Goal: Information Seeking & Learning: Find specific fact

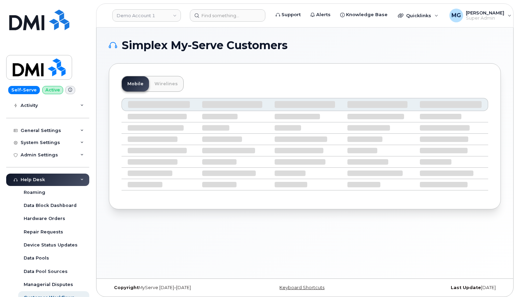
scroll to position [79, 0]
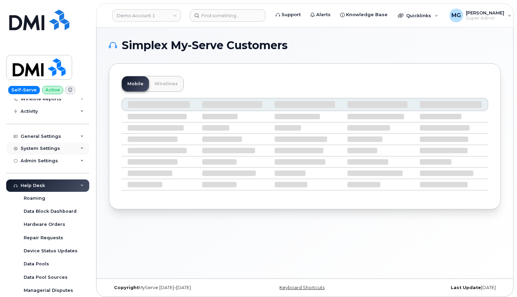
click at [46, 146] on div "System Settings" at bounding box center [40, 148] width 39 height 5
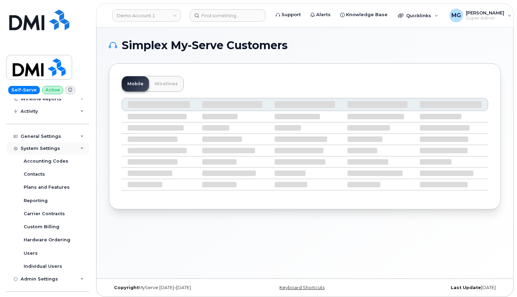
click at [80, 147] on icon at bounding box center [81, 148] width 3 height 3
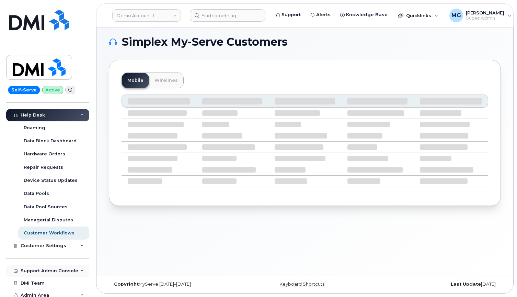
scroll to position [3, 0]
click at [51, 268] on div "Support Admin Console" at bounding box center [50, 270] width 58 height 5
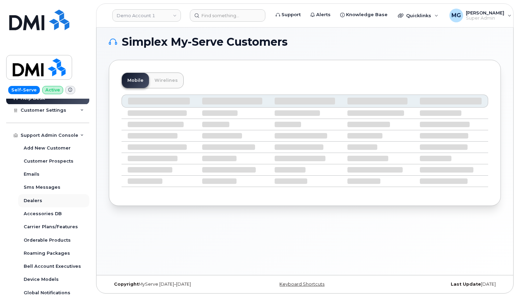
scroll to position [286, 0]
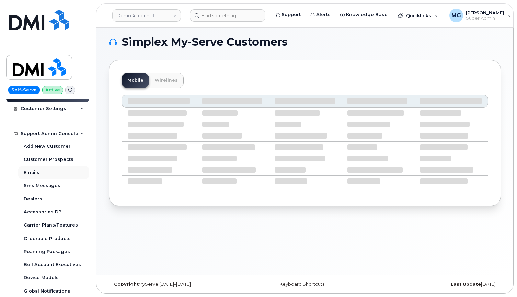
click at [36, 170] on div "Emails" at bounding box center [32, 172] width 16 height 6
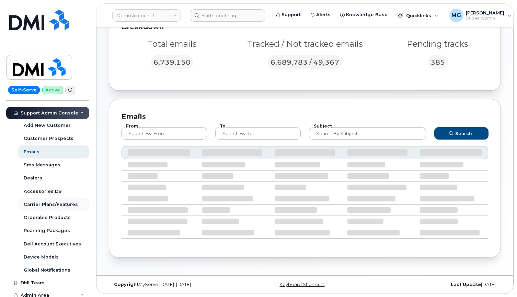
scroll to position [188, 0]
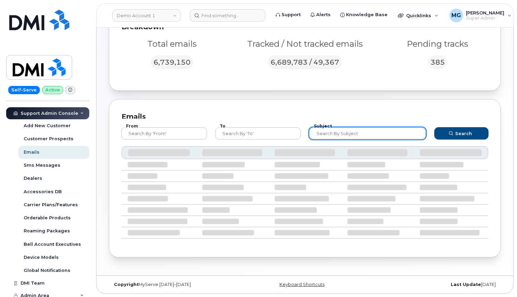
click at [329, 132] on input "text" at bounding box center [367, 133] width 117 height 12
type input "C"
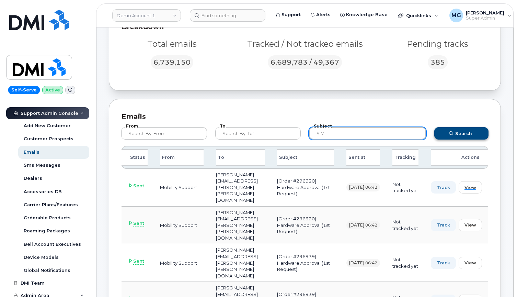
type input "SIM"
click at [452, 133] on icon "submit" at bounding box center [451, 133] width 4 height 4
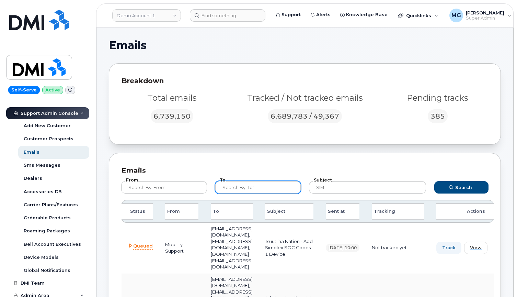
scroll to position [0, 0]
click at [242, 187] on input "text" at bounding box center [258, 187] width 86 height 12
type input "mobilitysupport@dminc.com"
click at [461, 187] on button "Search" at bounding box center [461, 187] width 54 height 12
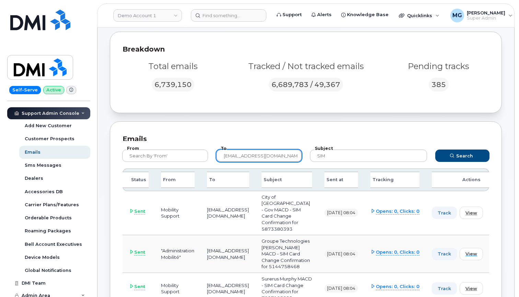
scroll to position [30, 0]
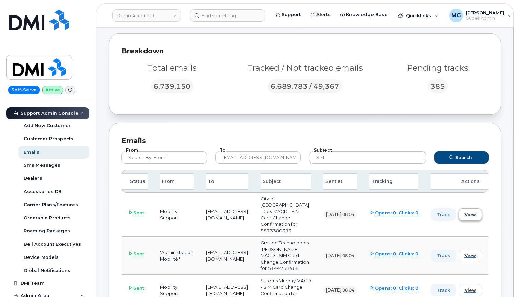
click at [476, 216] on span "View" at bounding box center [470, 214] width 12 height 7
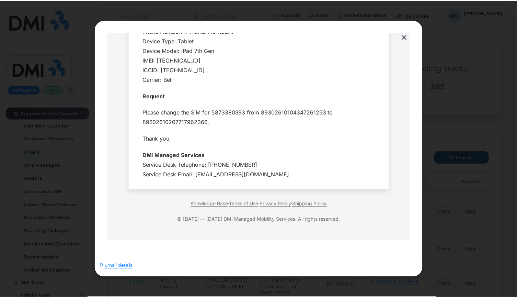
scroll to position [149, 0]
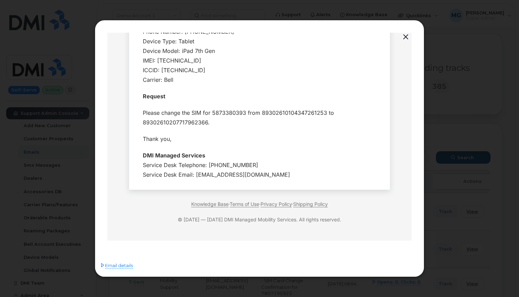
click at [404, 36] on button "button" at bounding box center [406, 37] width 10 height 10
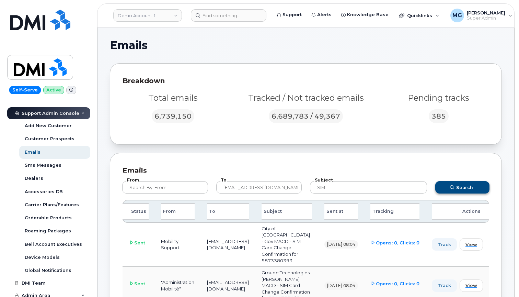
scroll to position [0, 0]
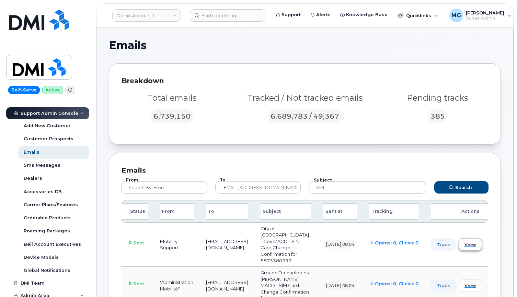
click at [476, 246] on span "View" at bounding box center [470, 244] width 12 height 7
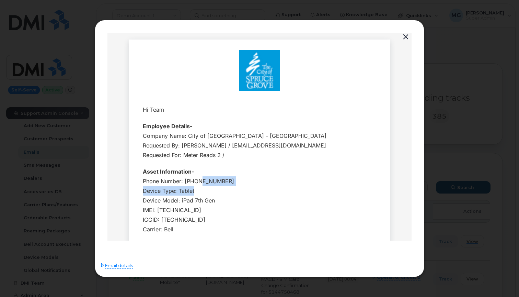
drag, startPoint x: 197, startPoint y: 181, endPoint x: 191, endPoint y: 185, distance: 8.0
click at [191, 185] on div "Phone Number: 5873380393 Device Type: Tablet Device Model: iPad 7th Gen IMEI: 3…" at bounding box center [259, 205] width 233 height 58
click at [197, 181] on div "Phone Number: 5873380393 Device Type: Tablet Device Model: iPad 7th Gen IMEI: 3…" at bounding box center [259, 205] width 233 height 58
click at [404, 36] on button "button" at bounding box center [406, 37] width 10 height 10
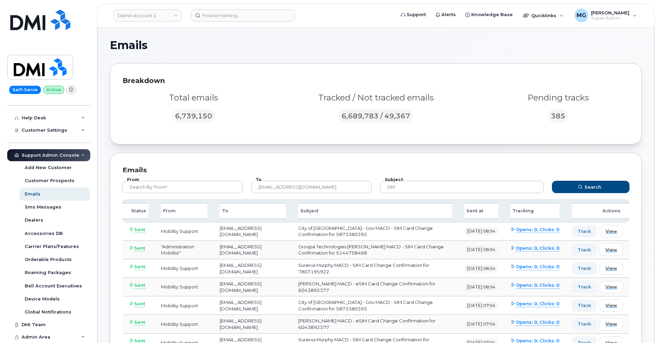
scroll to position [142, 0]
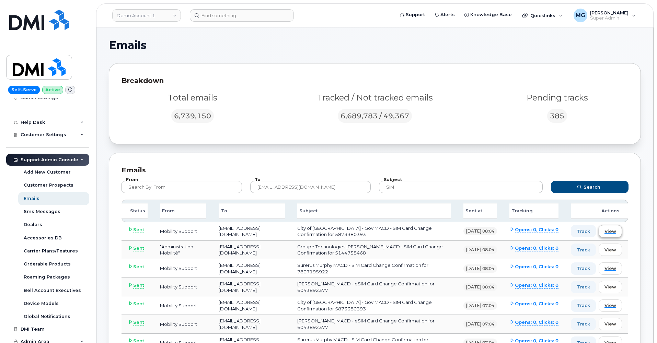
click at [517, 231] on span "View" at bounding box center [611, 231] width 12 height 7
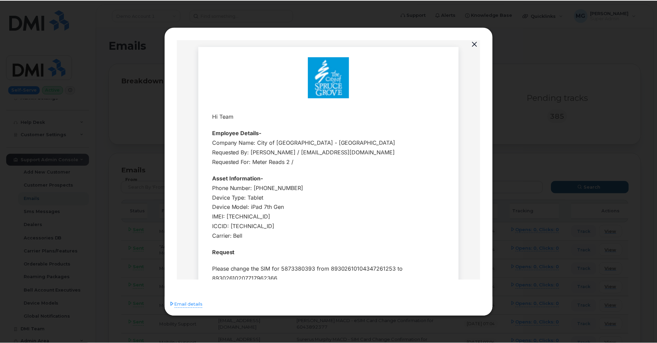
scroll to position [0, 0]
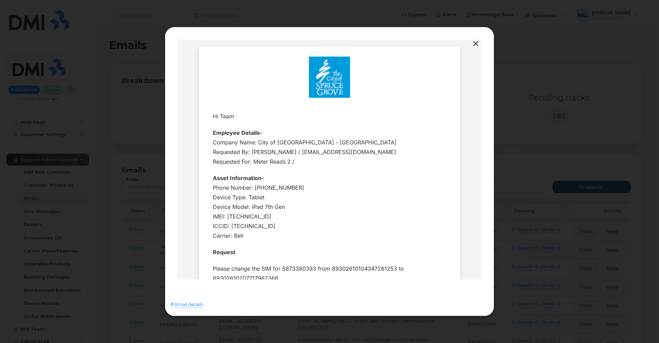
click at [266, 188] on div "Phone Number: 5873380393 Device Type: Tablet Device Model: iPad 7th Gen IMEI: 3…" at bounding box center [329, 212] width 233 height 58
copy div "5873380393"
click at [477, 43] on button "button" at bounding box center [476, 44] width 10 height 10
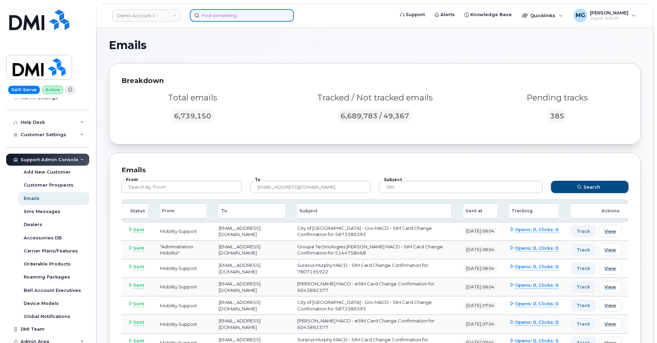
click at [222, 14] on input at bounding box center [242, 15] width 104 height 12
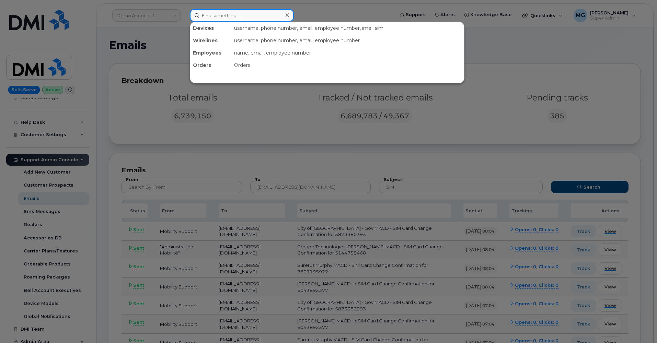
paste input "5873380393"
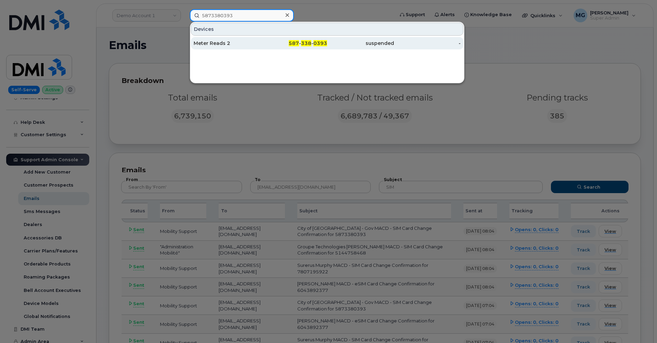
type input "5873380393"
click at [308, 44] on span "338" at bounding box center [306, 43] width 10 height 6
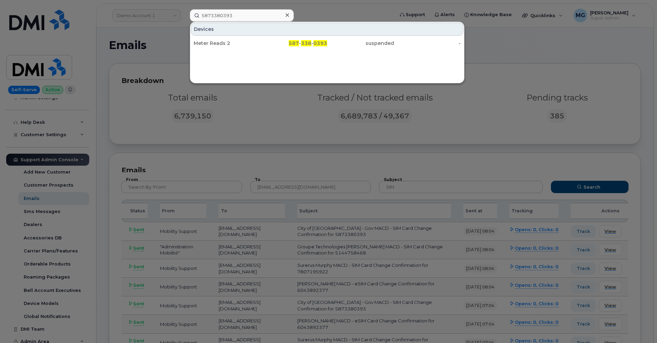
click at [286, 15] on icon at bounding box center [287, 14] width 3 height 5
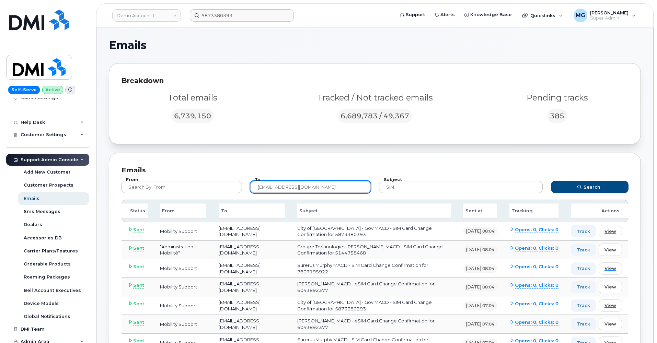
click at [309, 186] on input "mobilitysupport@dminc.com" at bounding box center [310, 187] width 121 height 12
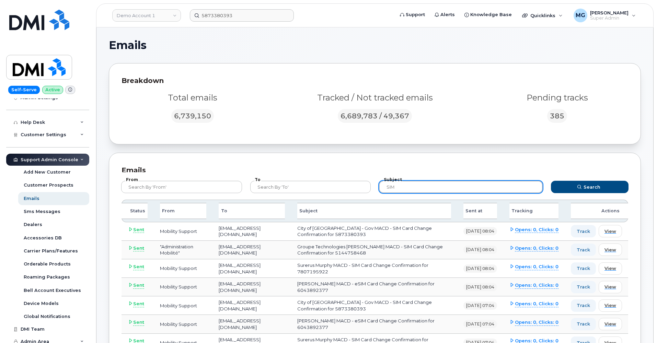
click at [410, 186] on input "SIM" at bounding box center [461, 187] width 164 height 12
type input "SIM card"
drag, startPoint x: 410, startPoint y: 186, endPoint x: 573, endPoint y: 188, distance: 163.1
click at [517, 188] on button "Search" at bounding box center [590, 187] width 78 height 12
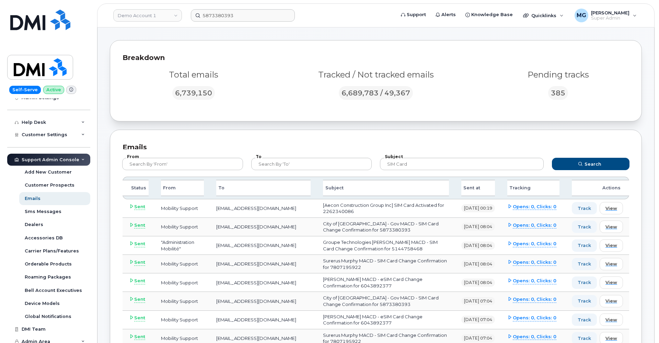
scroll to position [27, 0]
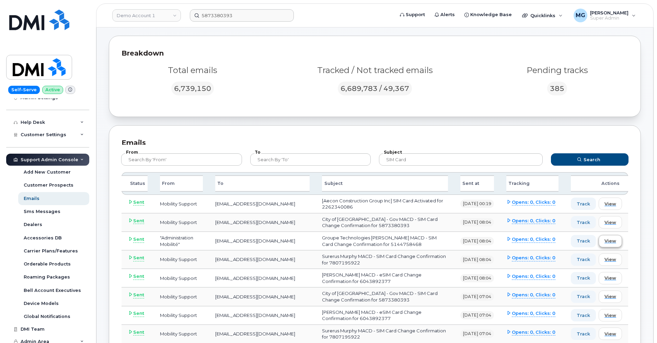
click at [517, 239] on span "View" at bounding box center [611, 241] width 12 height 7
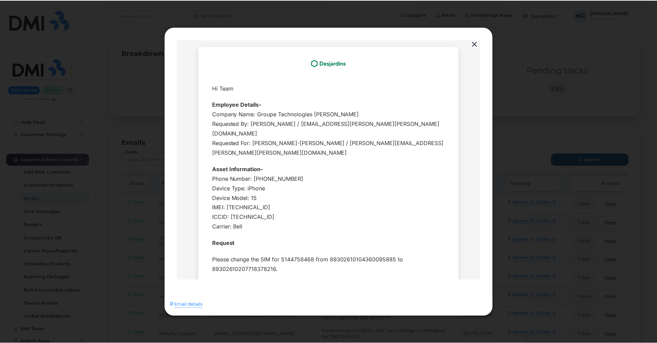
scroll to position [0, 0]
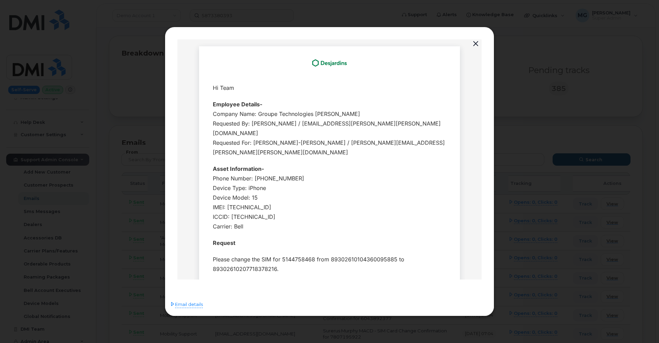
click at [267, 174] on div "Phone Number: 5144758468 Device Type: iPhone Device Model: 15 IMEI: 35713614761…" at bounding box center [329, 203] width 233 height 58
copy div "5144758468"
click at [475, 43] on button "button" at bounding box center [476, 44] width 10 height 10
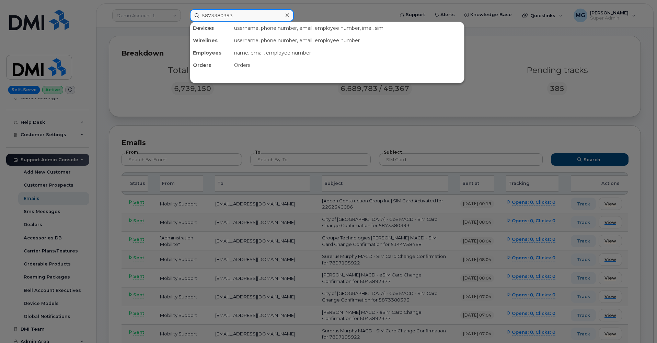
click at [219, 16] on input "5873380393" at bounding box center [242, 15] width 104 height 12
paste input "5144758468"
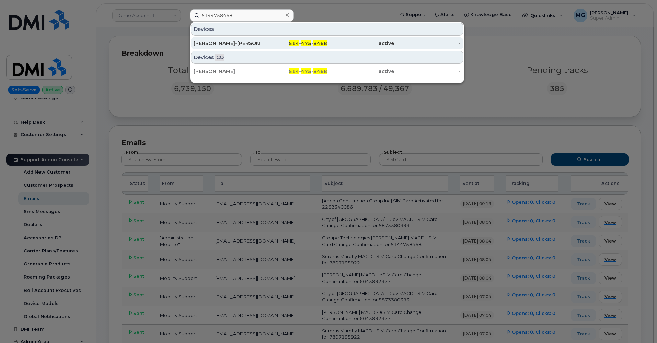
click at [227, 43] on div "Élise Pham-Minh" at bounding box center [227, 43] width 67 height 7
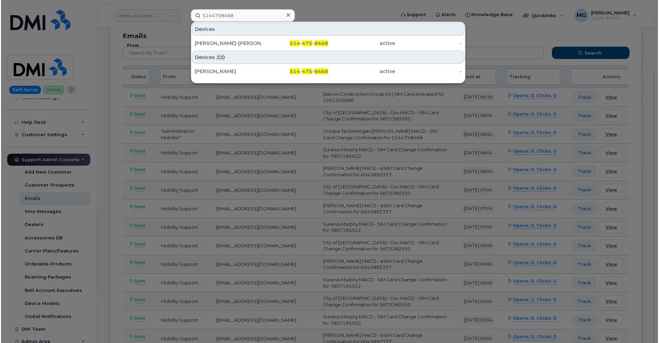
scroll to position [138, 0]
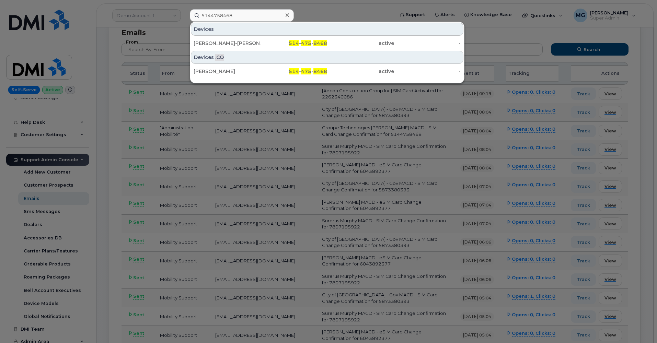
click at [354, 202] on div at bounding box center [328, 171] width 657 height 343
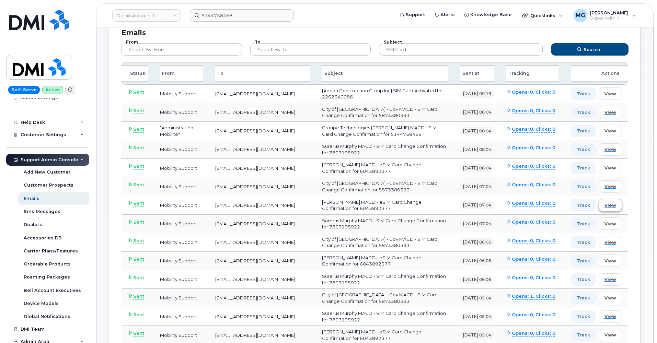
click at [517, 202] on span "View" at bounding box center [611, 205] width 12 height 7
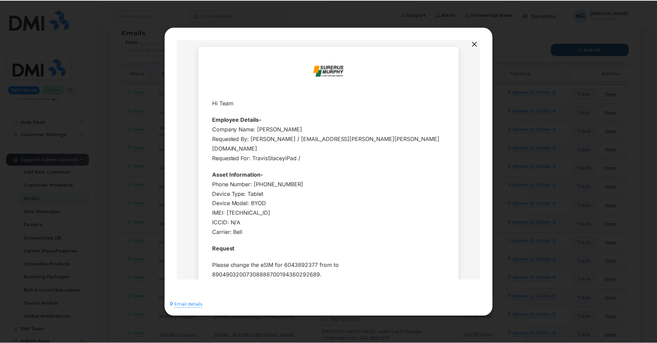
scroll to position [0, 0]
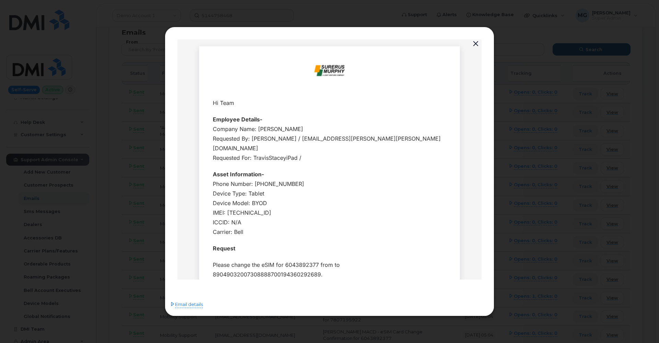
click at [274, 179] on div "Phone Number: 6043892377 Device Type: Tablet Device Model: BYOD IMEI: 353357701…" at bounding box center [329, 208] width 233 height 58
copy div "6043892377"
click at [477, 43] on button "button" at bounding box center [476, 44] width 10 height 10
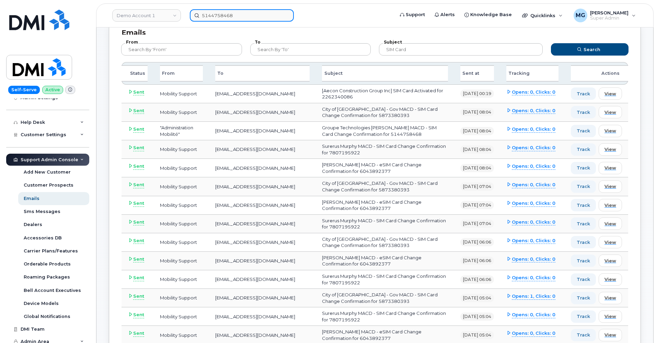
click at [205, 16] on input "5144758468" at bounding box center [242, 15] width 104 height 12
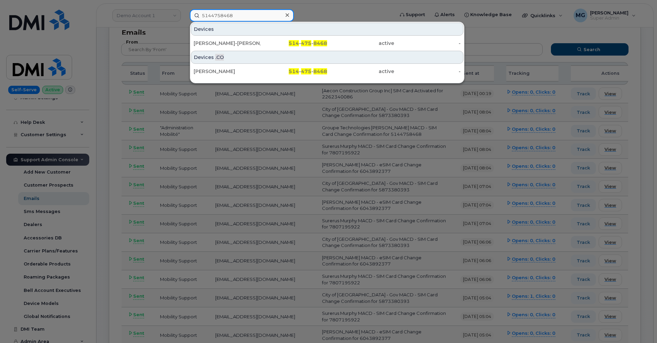
click at [205, 16] on input "5144758468" at bounding box center [242, 15] width 104 height 12
paste input "6043892377"
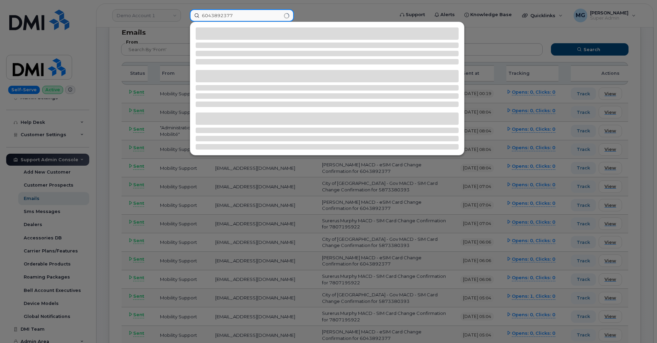
type input "6043892377"
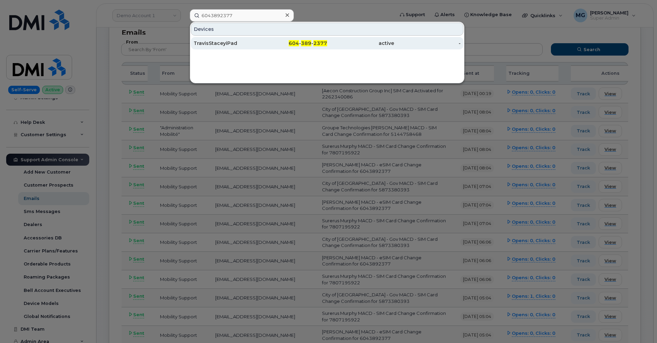
click at [295, 44] on span "604" at bounding box center [294, 43] width 10 height 6
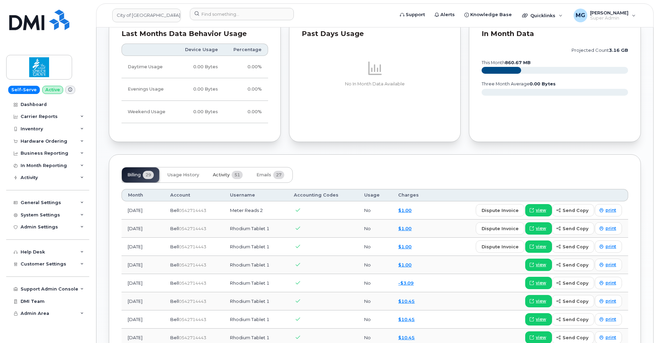
scroll to position [357, 0]
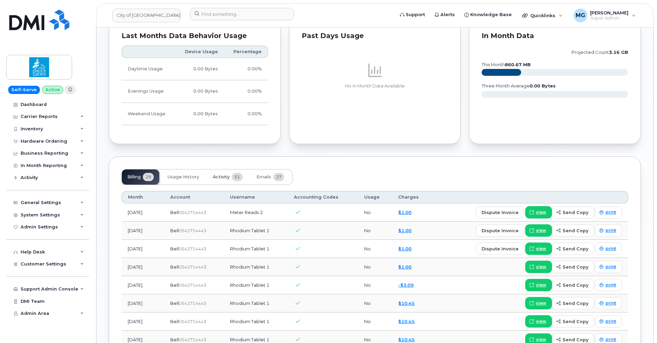
click at [232, 177] on button "Activity 51" at bounding box center [227, 177] width 41 height 15
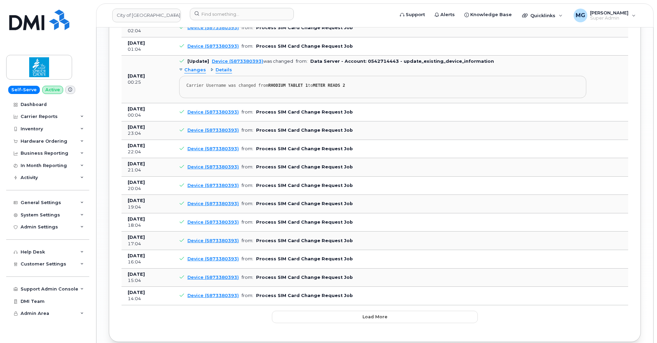
scroll to position [819, 0]
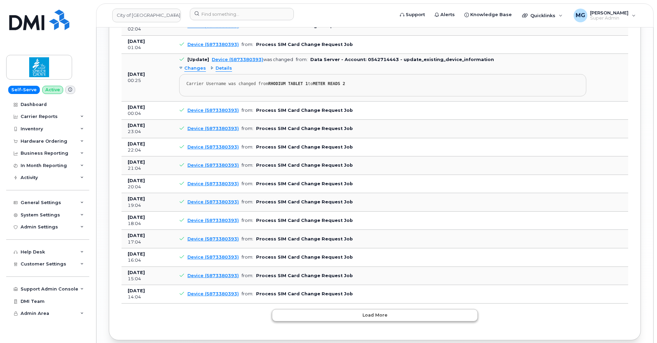
click at [351, 309] on button "Load more" at bounding box center [375, 315] width 206 height 12
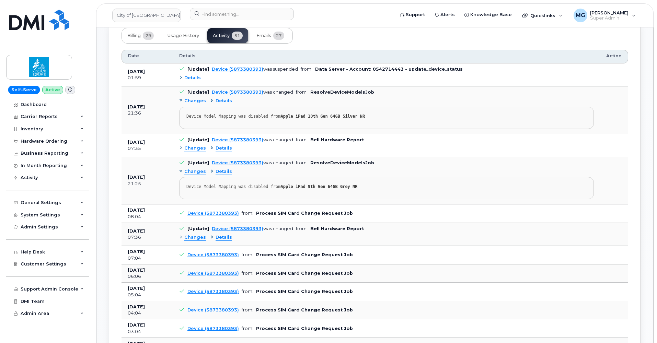
scroll to position [496, 0]
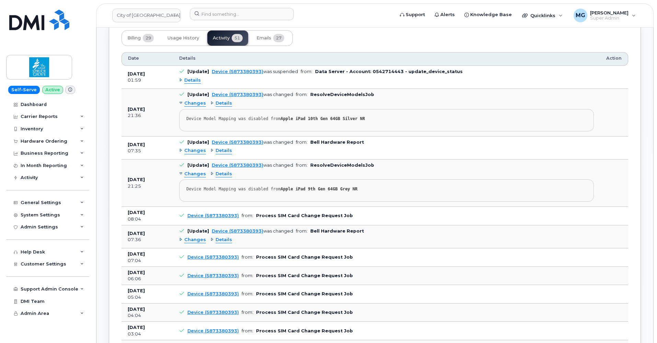
click at [193, 148] on span "Changes" at bounding box center [195, 151] width 22 height 7
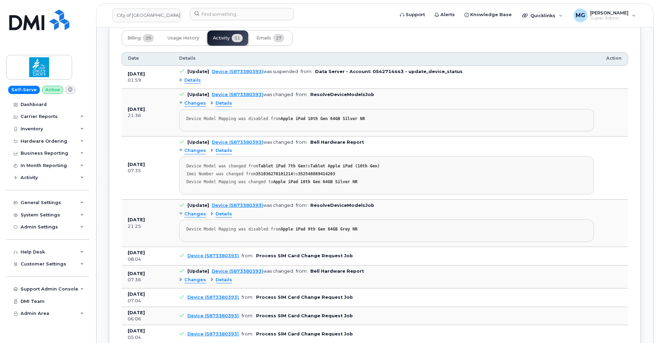
click at [225, 148] on span "Details" at bounding box center [224, 151] width 16 height 7
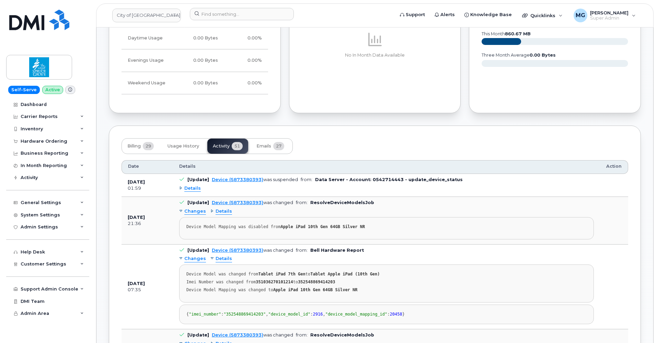
scroll to position [387, 0]
click at [191, 186] on span "Details" at bounding box center [192, 189] width 16 height 7
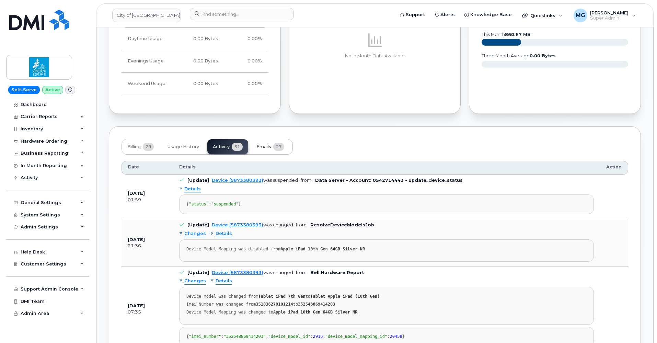
click at [262, 144] on span "Emails" at bounding box center [263, 146] width 15 height 5
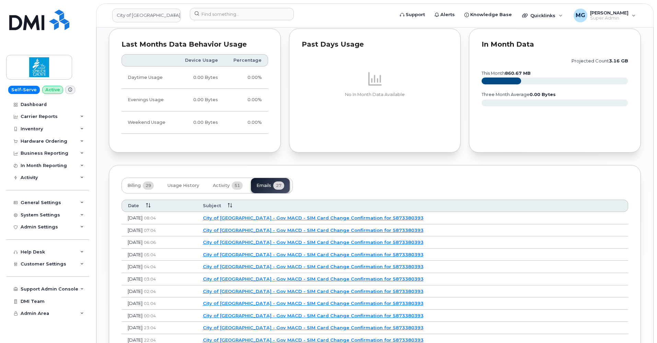
click at [273, 218] on link "City of Spruce Grove - Gov MACD - SIM Card Change Confirmation for 5873380393" at bounding box center [313, 217] width 221 height 5
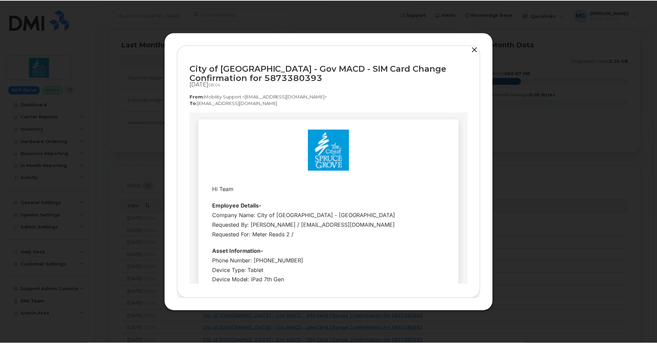
scroll to position [0, 0]
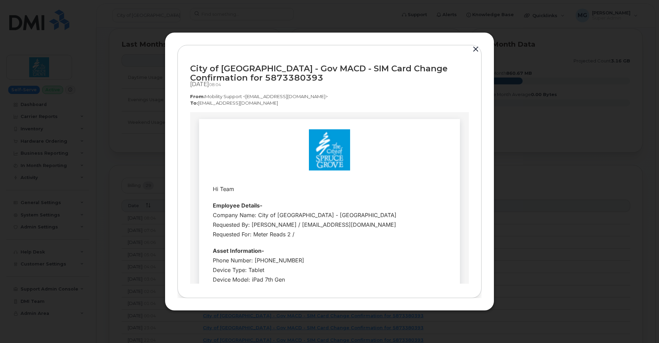
click at [476, 51] on button "button" at bounding box center [476, 50] width 10 height 10
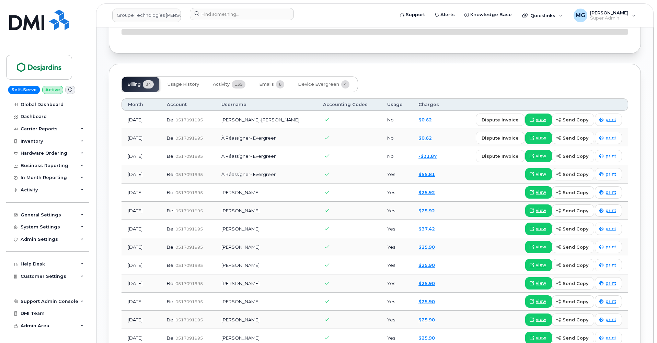
scroll to position [526, 0]
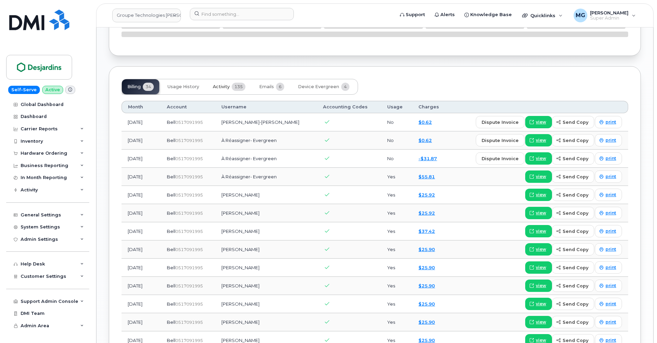
click at [240, 91] on span "135" at bounding box center [239, 87] width 14 height 8
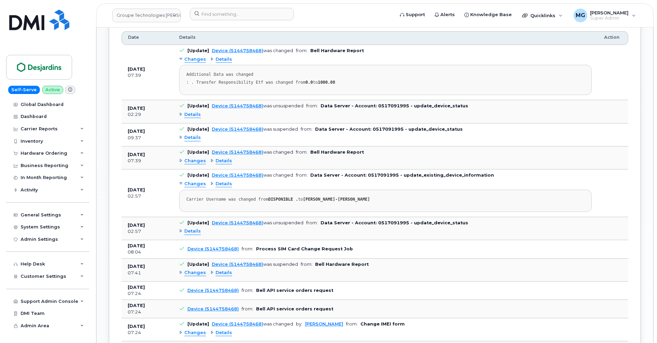
scroll to position [625, 0]
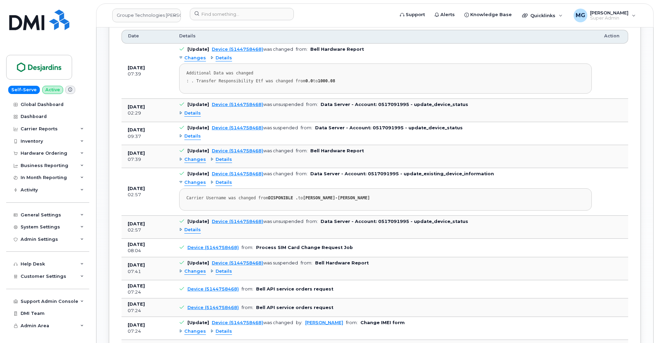
click at [189, 161] on span "Changes" at bounding box center [195, 160] width 22 height 7
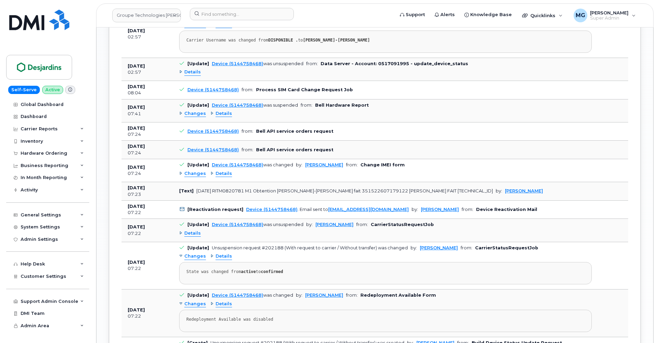
scroll to position [848, 0]
click at [210, 151] on link "Device (5144758468)" at bounding box center [212, 149] width 51 height 5
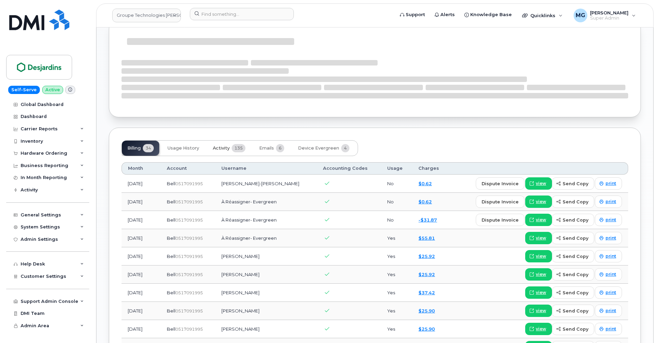
scroll to position [468, 0]
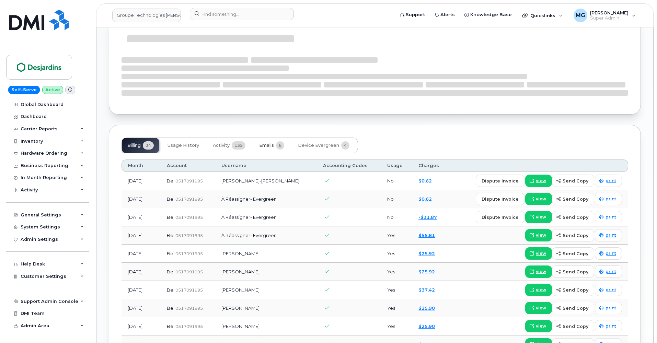
click at [271, 148] on span "Emails" at bounding box center [266, 145] width 15 height 5
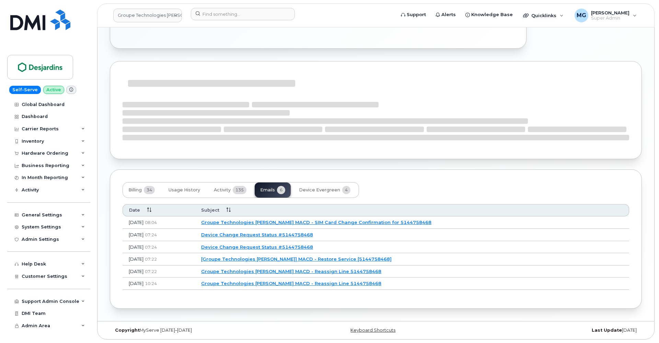
scroll to position [426, 0]
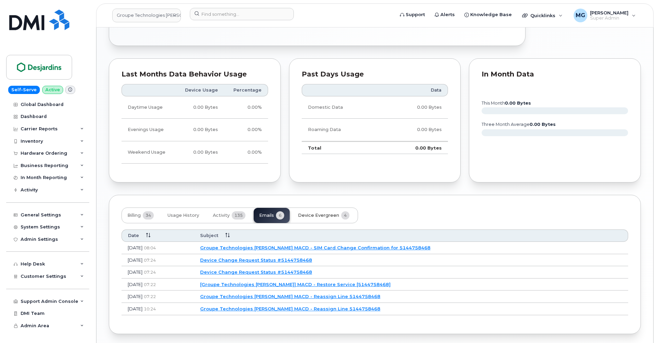
click at [308, 218] on span "Device Evergreen" at bounding box center [318, 215] width 41 height 5
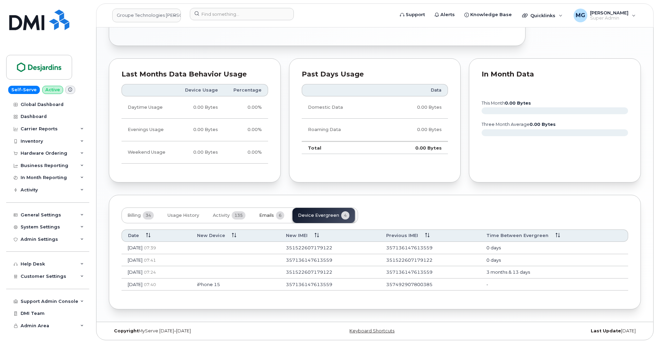
click at [267, 218] on span "Emails" at bounding box center [266, 215] width 15 height 5
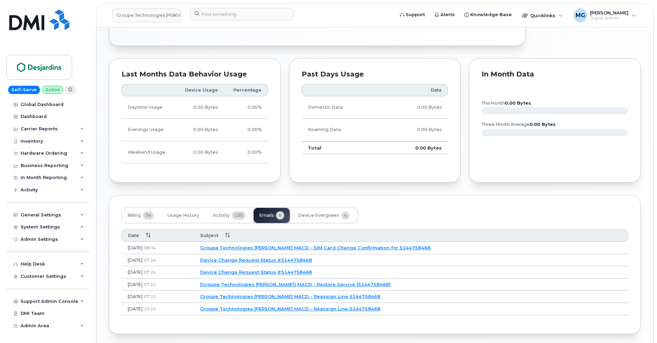
click at [263, 251] on link "Groupe Technologies Desjardins MACD - SIM Card Change Confirmation for 51447584…" at bounding box center [315, 247] width 230 height 5
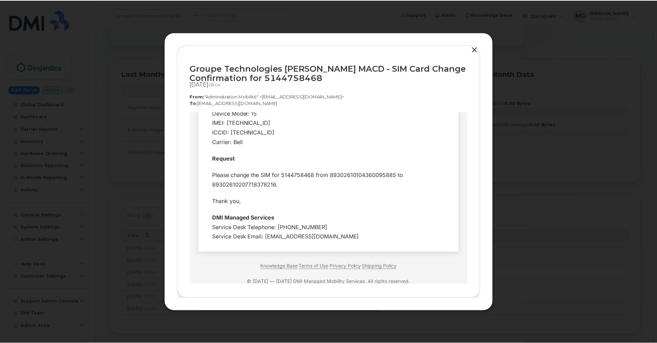
scroll to position [157, 0]
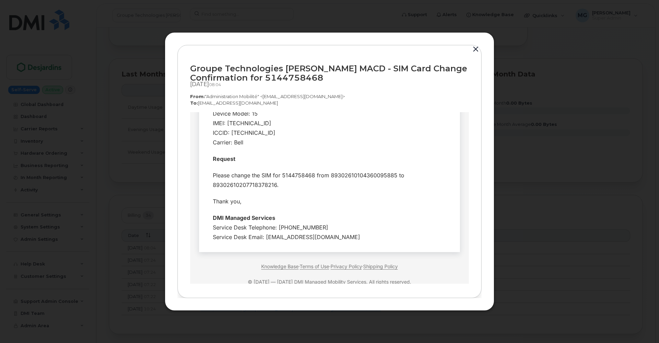
click at [476, 48] on button "button" at bounding box center [476, 50] width 10 height 10
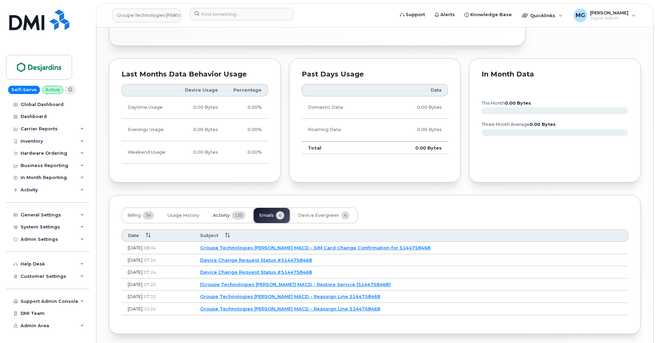
click at [234, 220] on span "135" at bounding box center [239, 215] width 14 height 8
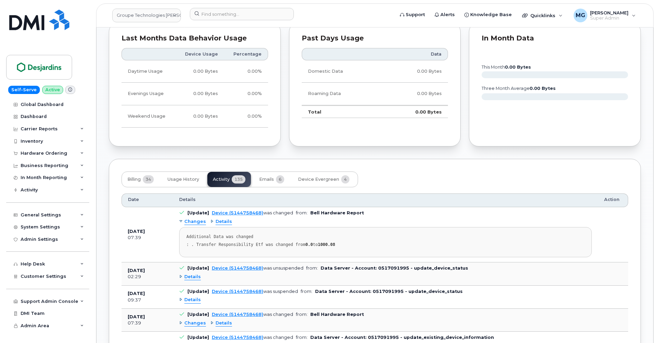
scroll to position [463, 0]
click at [195, 277] on span "Details" at bounding box center [192, 276] width 16 height 7
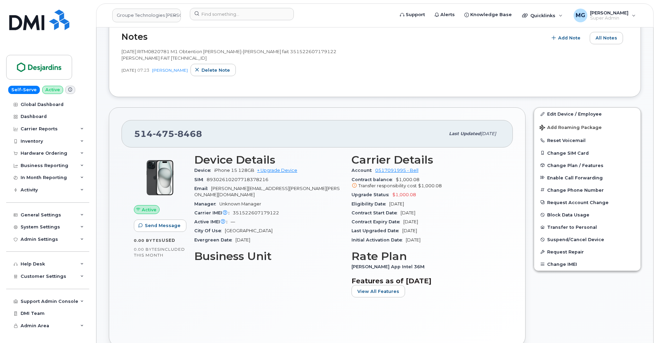
scroll to position [126, 0]
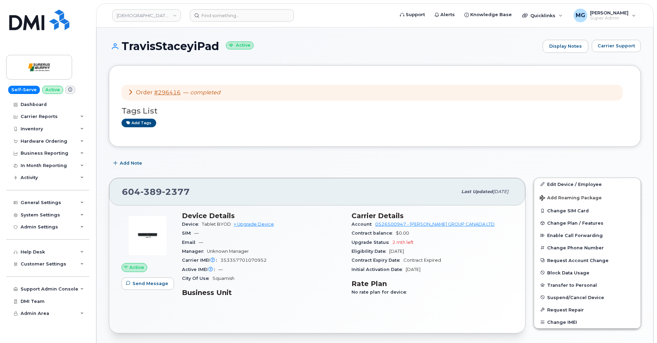
click at [131, 92] on icon at bounding box center [130, 91] width 5 height 5
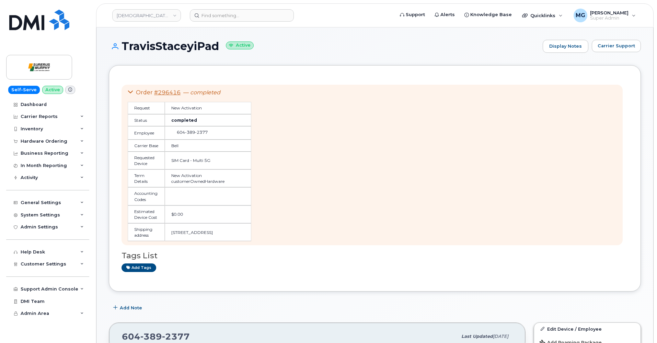
click at [131, 91] on icon at bounding box center [130, 91] width 5 height 5
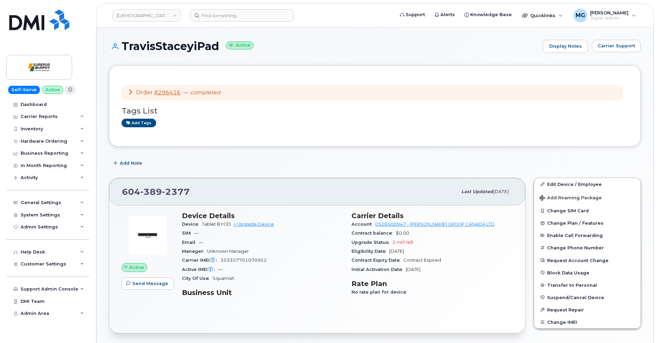
click at [131, 91] on icon at bounding box center [130, 91] width 5 height 5
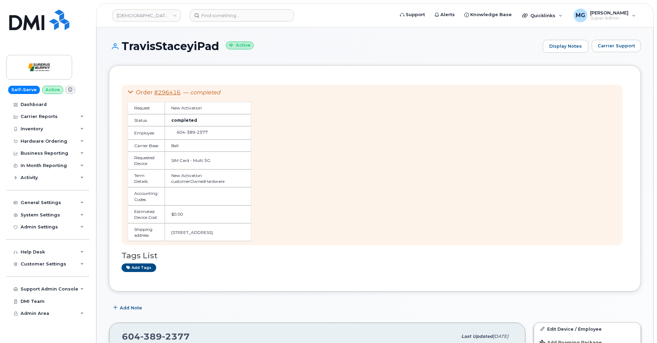
click at [131, 91] on icon at bounding box center [130, 91] width 5 height 5
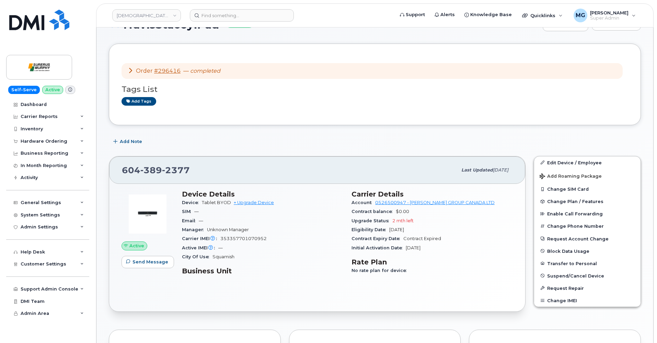
scroll to position [21, 0]
click at [130, 70] on icon at bounding box center [130, 70] width 5 height 5
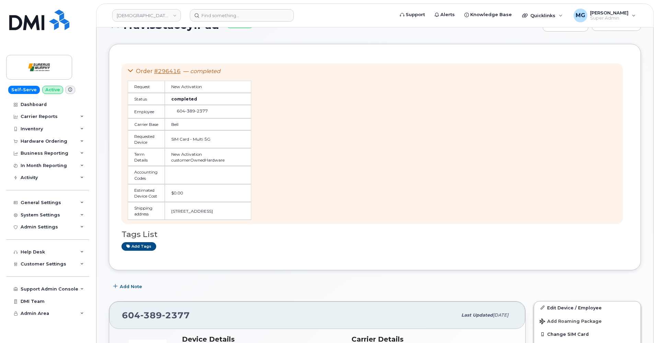
click at [130, 70] on icon at bounding box center [130, 70] width 5 height 5
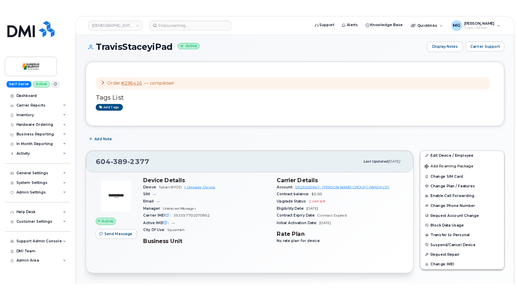
scroll to position [0, 0]
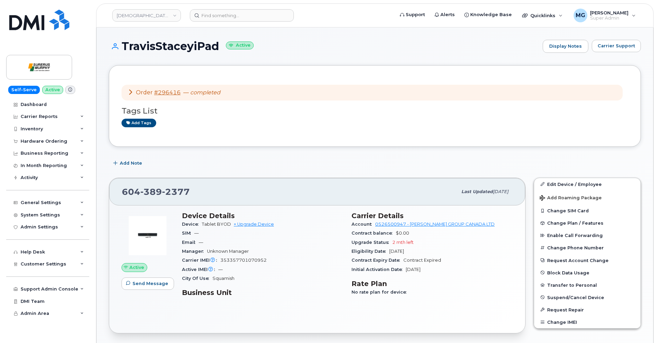
click at [130, 92] on icon at bounding box center [130, 91] width 5 height 5
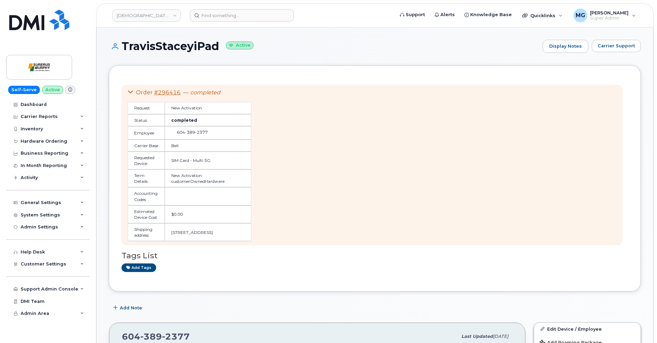
click at [130, 92] on icon at bounding box center [130, 91] width 5 height 5
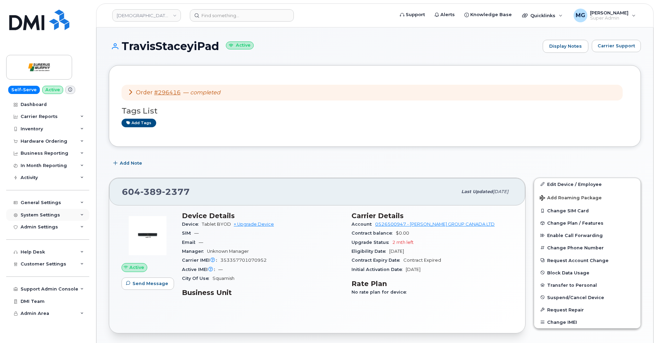
click at [131, 92] on icon at bounding box center [130, 91] width 5 height 5
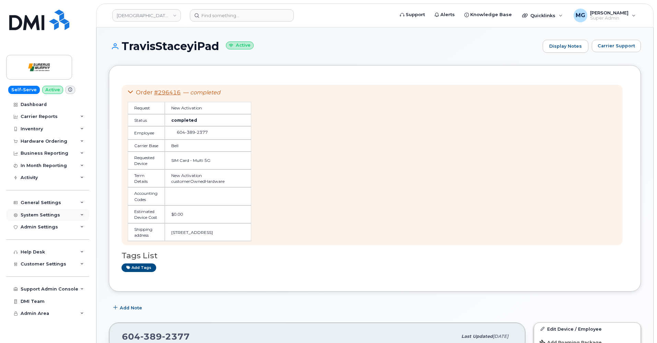
click at [131, 92] on icon at bounding box center [130, 91] width 5 height 5
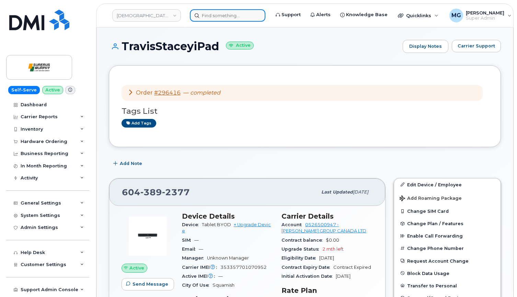
click at [212, 15] on input at bounding box center [228, 15] width 76 height 12
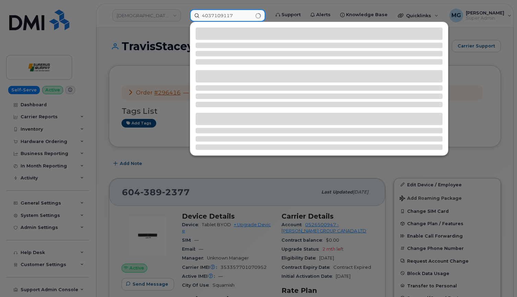
type input "4037109117"
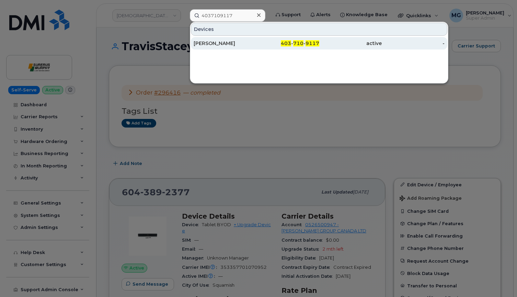
click at [217, 42] on div "Amy Darling" at bounding box center [225, 43] width 63 height 7
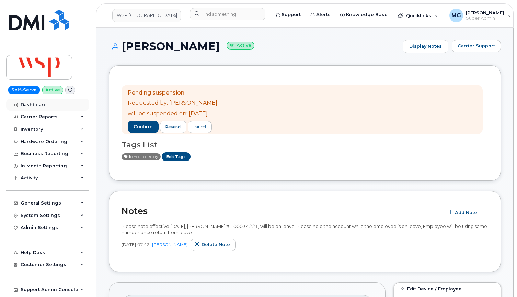
click at [35, 105] on div "Dashboard" at bounding box center [34, 104] width 26 height 5
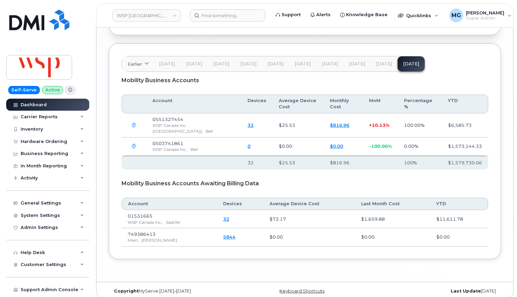
scroll to position [1149, 0]
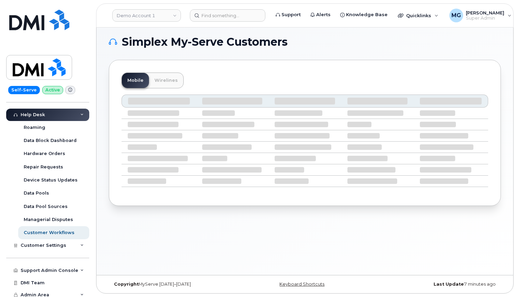
scroll to position [149, 0]
click at [56, 243] on span "Customer Settings" at bounding box center [44, 245] width 46 height 5
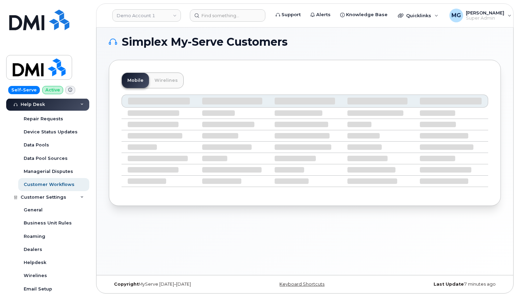
scroll to position [199, 0]
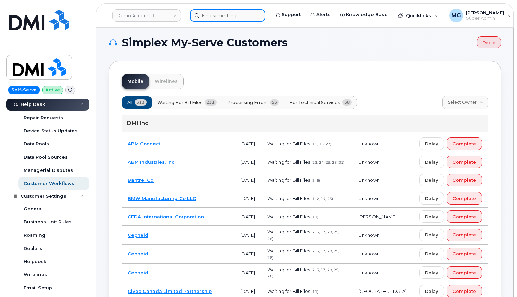
click at [203, 14] on input at bounding box center [228, 15] width 76 height 12
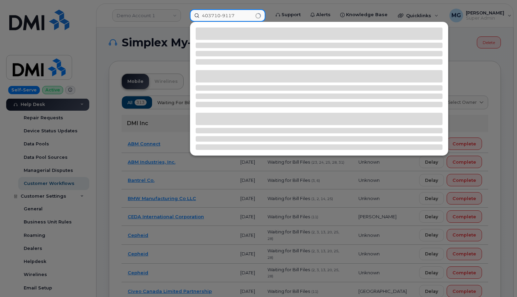
type input "403710-9117"
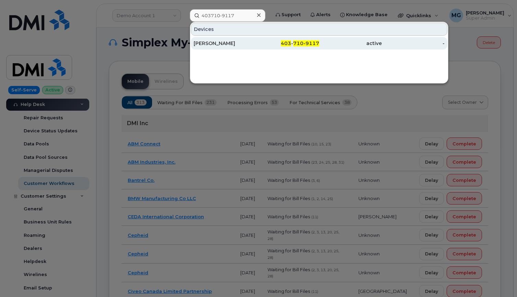
click at [255, 45] on div "Amy Darling" at bounding box center [225, 43] width 63 height 7
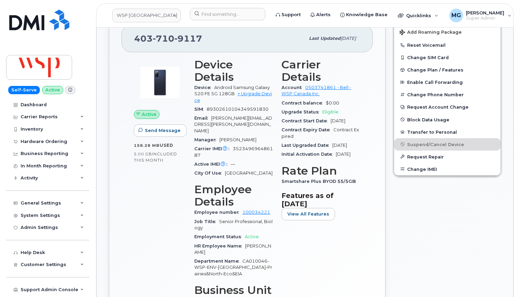
scroll to position [272, 0]
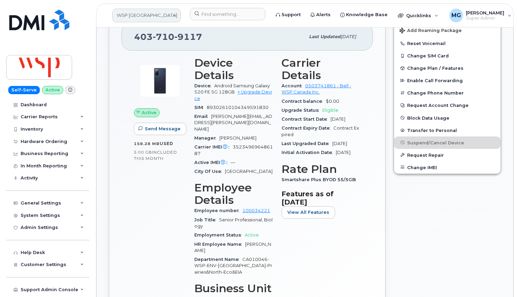
click at [154, 14] on link "WSP [GEOGRAPHIC_DATA]" at bounding box center [146, 16] width 69 height 14
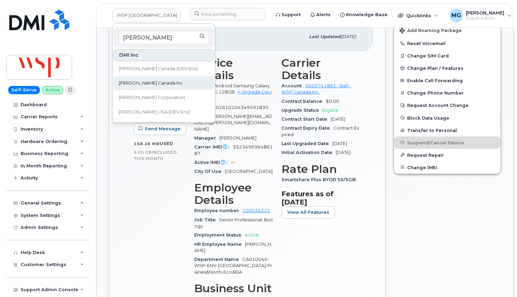
type input "[PERSON_NAME]"
click at [134, 85] on span "[PERSON_NAME] Canada Inc" at bounding box center [151, 83] width 64 height 7
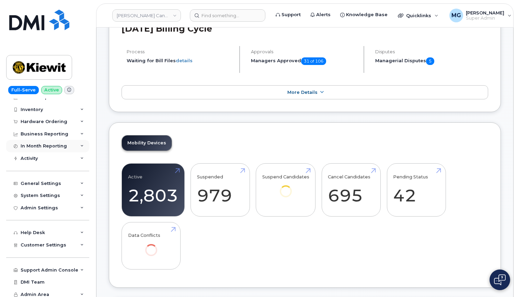
scroll to position [148, 0]
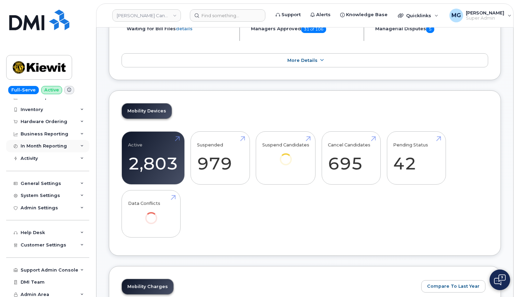
click at [37, 143] on div "In Month Reporting" at bounding box center [44, 145] width 46 height 5
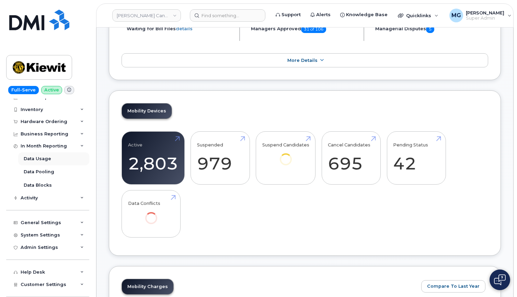
click at [32, 158] on div "Data Usage" at bounding box center [37, 159] width 27 height 6
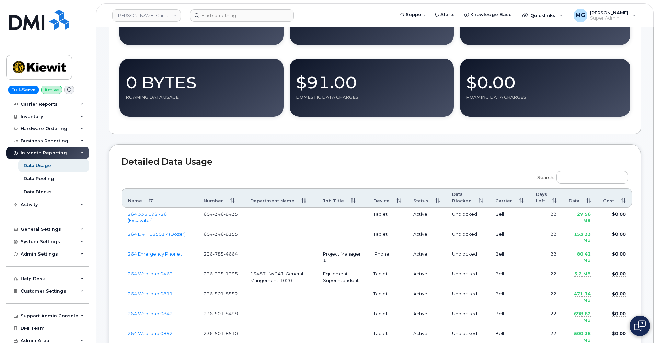
scroll to position [24, 0]
click at [48, 228] on div "General Settings" at bounding box center [41, 229] width 41 height 5
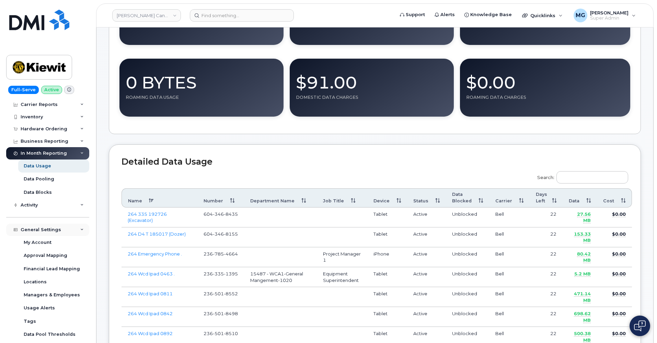
click at [48, 228] on div "General Settings" at bounding box center [41, 229] width 41 height 5
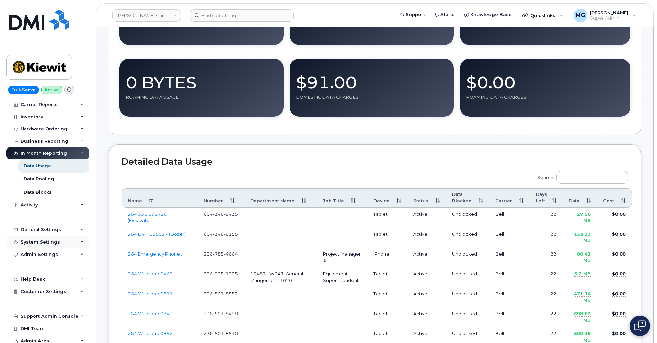
click at [47, 240] on div "System Settings" at bounding box center [40, 242] width 39 height 5
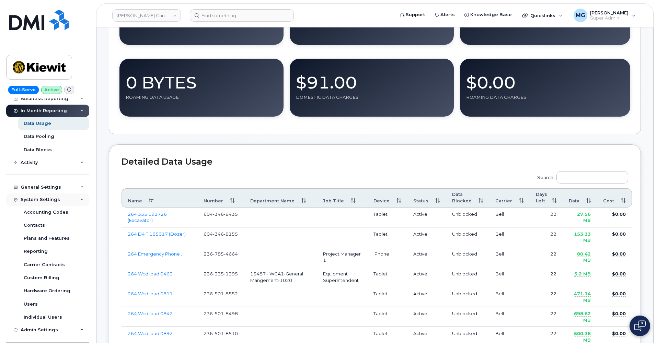
click at [48, 197] on div "System Settings" at bounding box center [40, 199] width 39 height 5
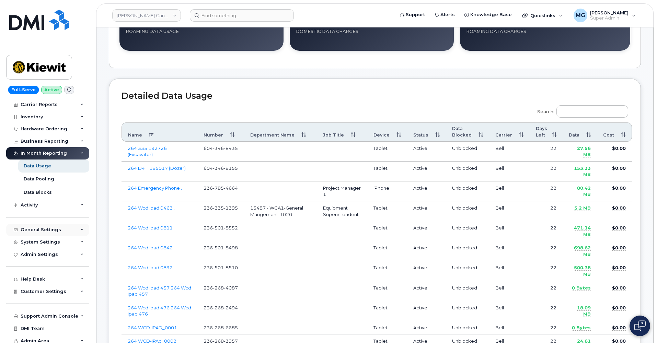
scroll to position [219, 0]
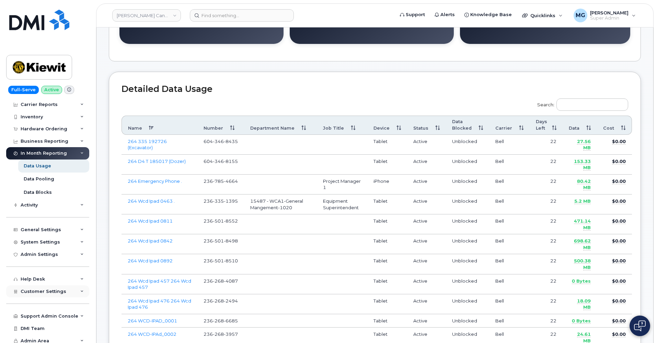
click at [44, 289] on span "Customer Settings" at bounding box center [44, 291] width 46 height 5
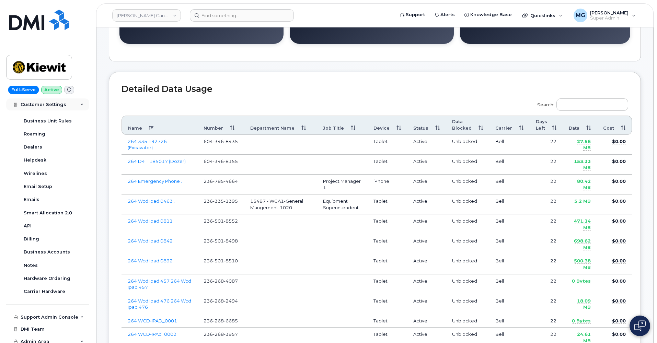
scroll to position [220, 0]
click at [41, 296] on div "Support Admin Console" at bounding box center [50, 317] width 58 height 5
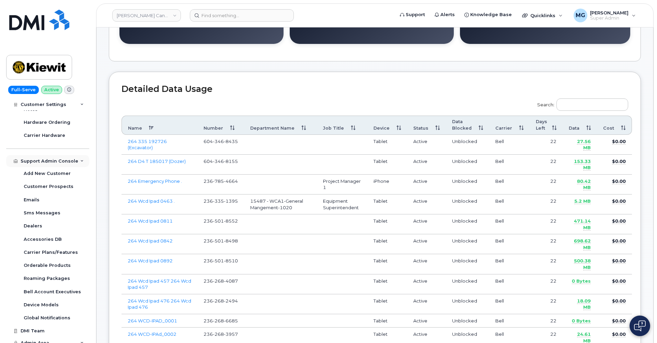
scroll to position [377, 0]
click at [40, 296] on span "Admin Area" at bounding box center [35, 343] width 28 height 5
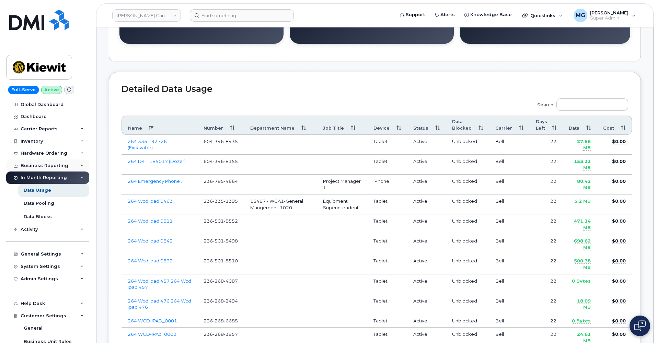
scroll to position [0, 0]
click at [36, 229] on div "Activity" at bounding box center [29, 229] width 17 height 5
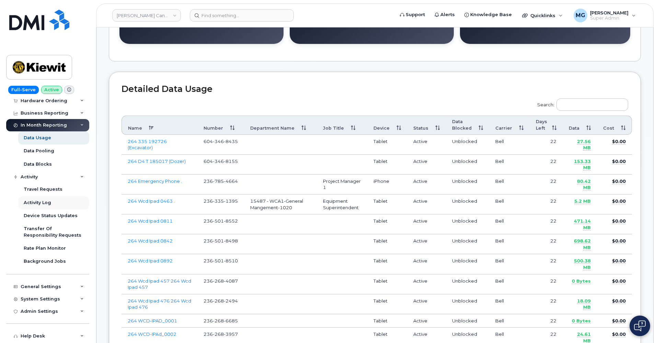
scroll to position [54, 0]
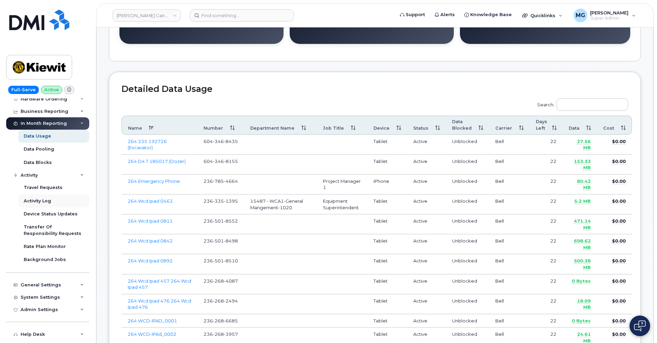
click at [39, 198] on div "Activity Log" at bounding box center [37, 201] width 27 height 6
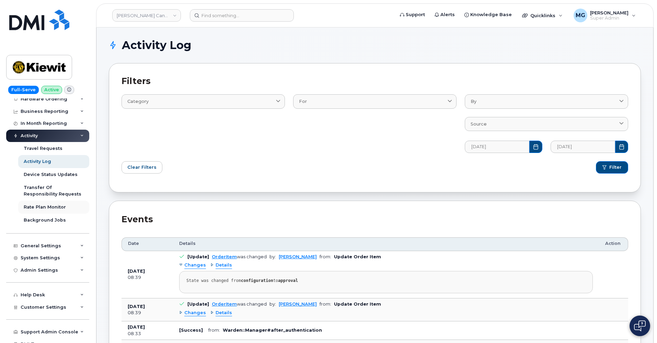
click at [46, 204] on div "Rate Plan Monitor" at bounding box center [45, 207] width 42 height 6
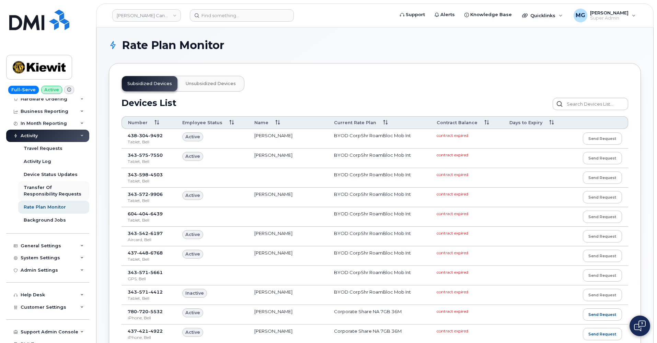
click at [51, 186] on div "Transfer Of Responsibility Requests" at bounding box center [54, 191] width 60 height 13
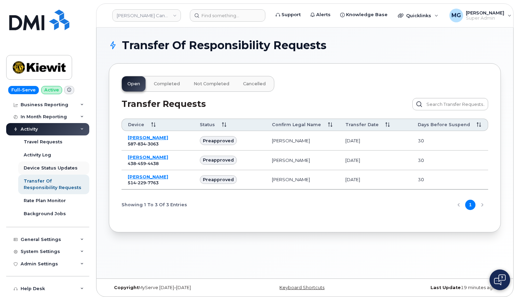
scroll to position [60, 0]
click at [42, 165] on div "Device Status Updates" at bounding box center [51, 168] width 54 height 6
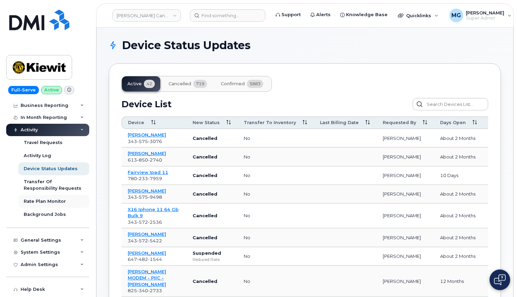
click at [44, 198] on div "Rate Plan Monitor" at bounding box center [45, 201] width 42 height 6
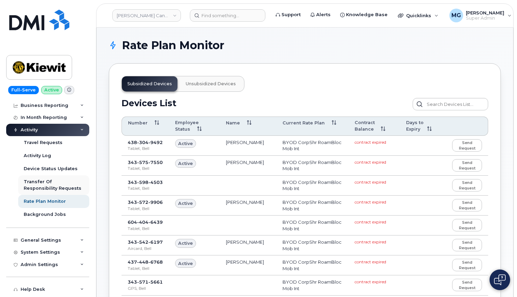
click at [41, 181] on div "Transfer Of Responsibility Requests" at bounding box center [54, 185] width 60 height 13
